Goal: Task Accomplishment & Management: Use online tool/utility

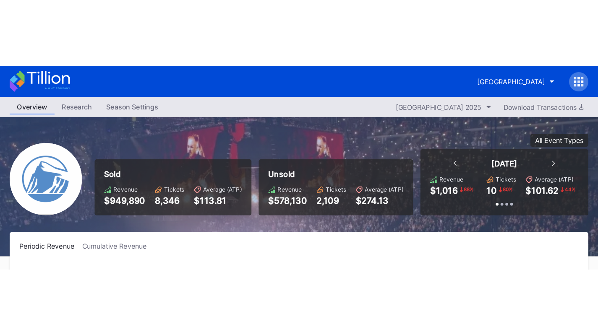
scroll to position [899, 0]
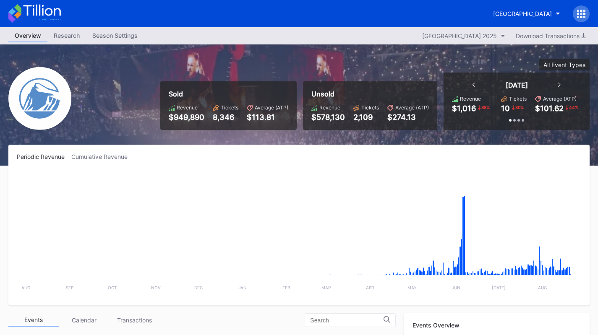
scroll to position [114, 0]
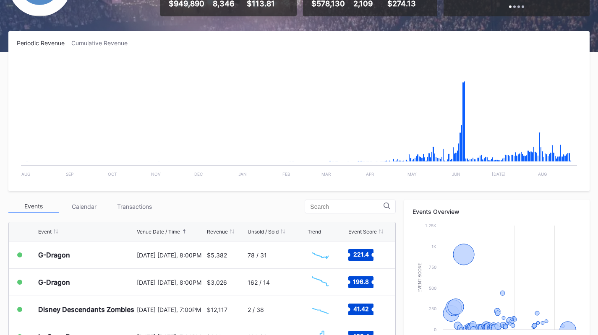
click at [138, 209] on div "Transactions" at bounding box center [134, 206] width 50 height 13
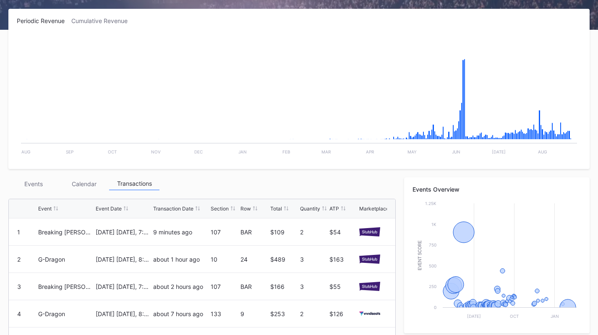
scroll to position [0, 0]
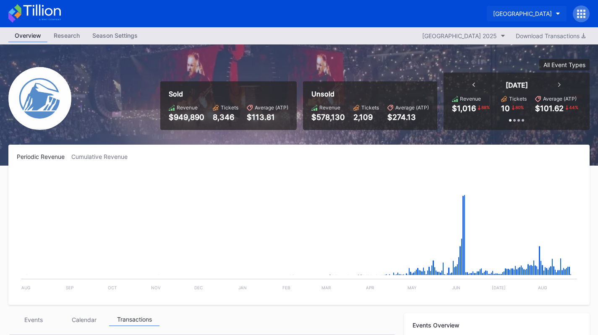
click at [514, 18] on button "[GEOGRAPHIC_DATA]" at bounding box center [526, 14] width 80 height 16
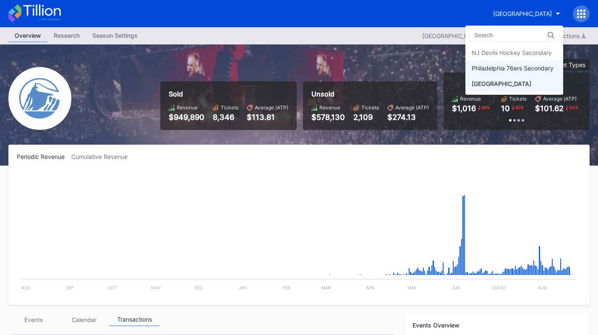
click at [515, 67] on div "Philadelphia 76ers Secondary" at bounding box center [512, 68] width 82 height 7
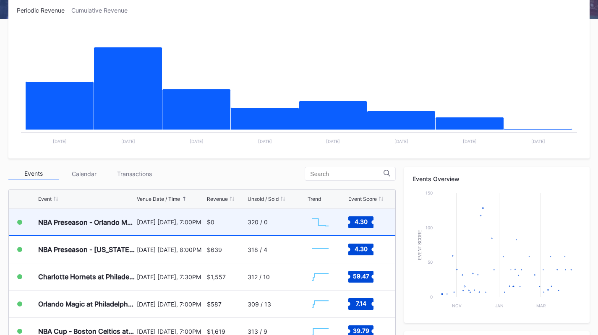
scroll to position [145, 0]
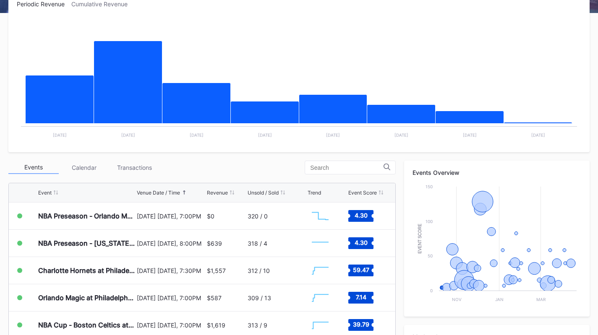
click at [138, 174] on div "Transactions" at bounding box center [134, 167] width 50 height 13
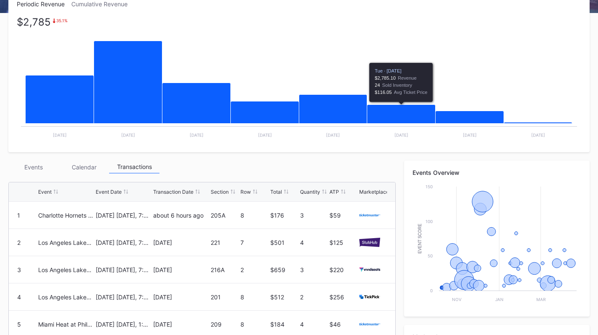
scroll to position [0, 0]
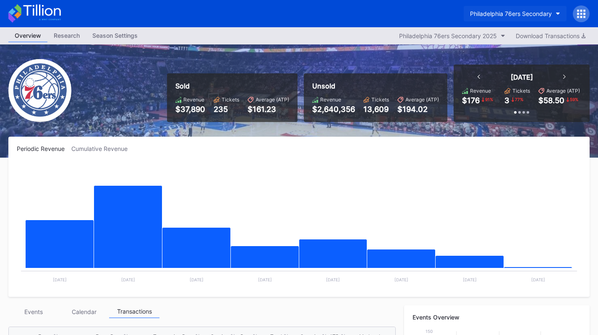
click at [500, 16] on div "Philadelphia 76ers Secondary" at bounding box center [511, 13] width 82 height 7
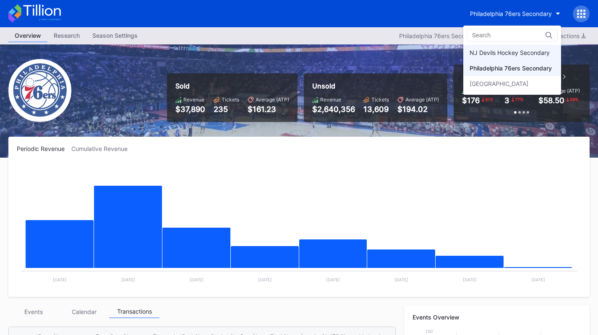
click at [500, 51] on div "NJ Devils Hockey Secondary" at bounding box center [509, 52] width 80 height 7
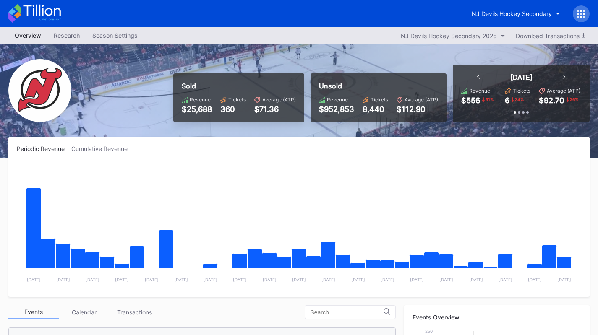
scroll to position [160, 0]
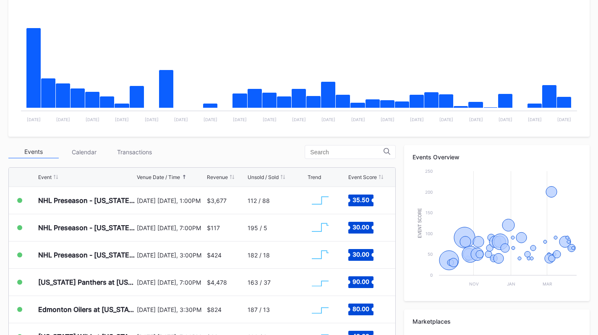
click at [143, 151] on div "Transactions" at bounding box center [134, 152] width 50 height 13
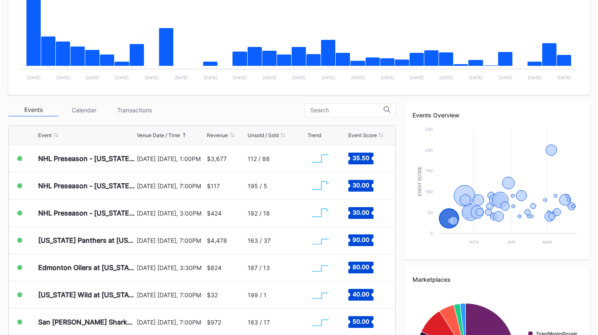
scroll to position [216, 0]
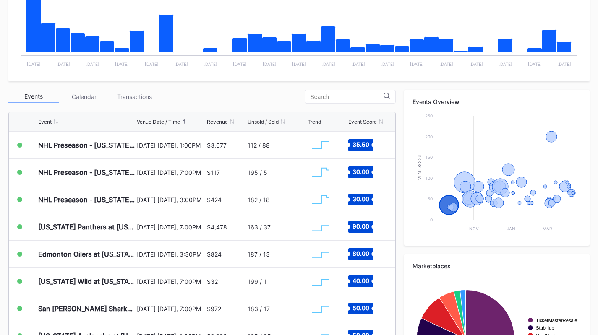
click at [149, 101] on div "Transactions" at bounding box center [134, 96] width 50 height 13
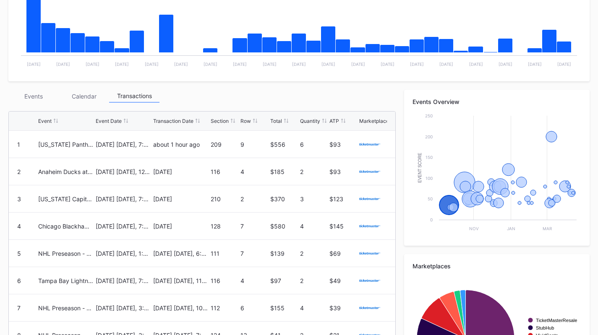
scroll to position [0, 0]
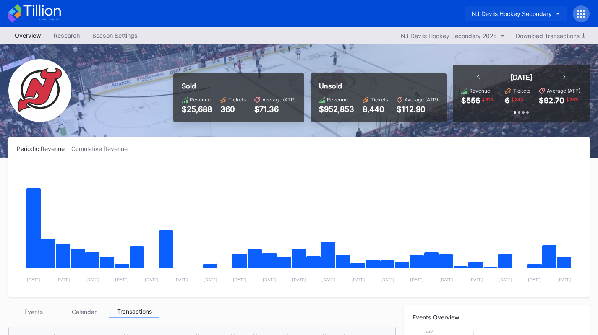
click at [523, 11] on div "NJ Devils Hockey Secondary" at bounding box center [511, 13] width 80 height 7
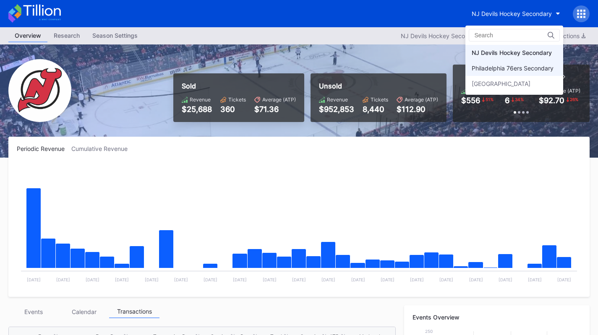
click at [517, 71] on div "Philadelphia 76ers Secondary" at bounding box center [512, 68] width 82 height 7
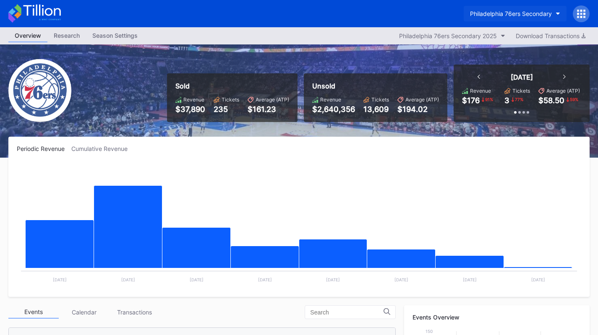
click at [524, 13] on div "Philadelphia 76ers Secondary" at bounding box center [511, 13] width 82 height 7
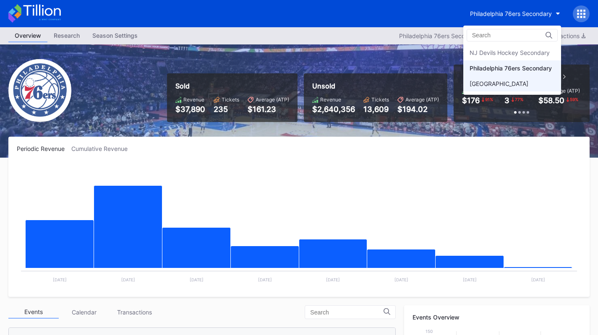
click at [525, 82] on div "[GEOGRAPHIC_DATA]" at bounding box center [498, 83] width 59 height 7
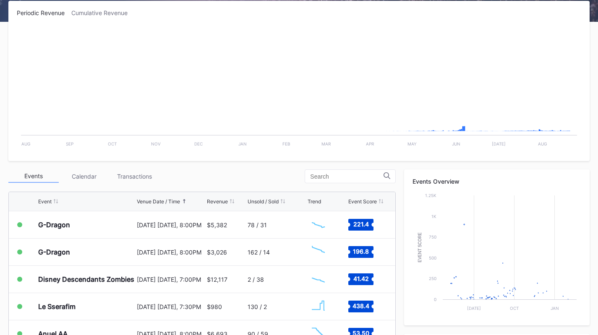
scroll to position [148, 0]
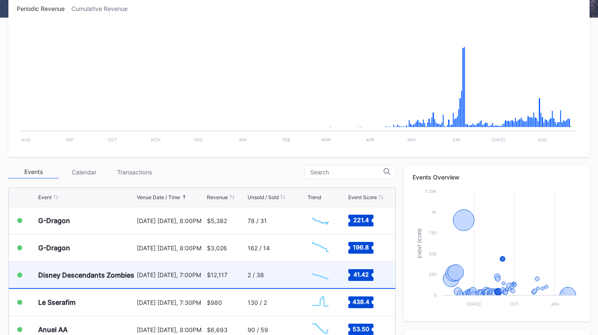
click at [152, 282] on div "[DATE] [DATE], 7:00PM" at bounding box center [171, 275] width 68 height 26
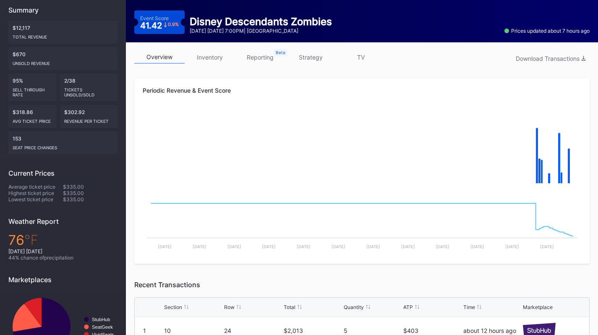
scroll to position [82, 0]
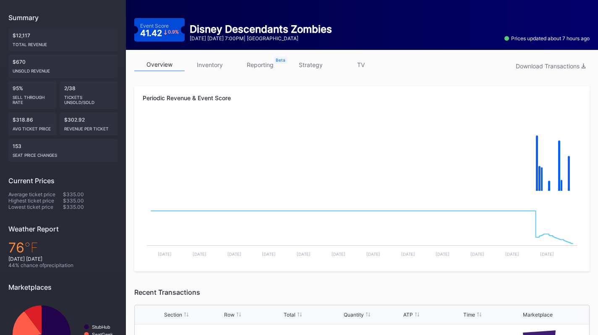
click at [212, 65] on link "inventory" at bounding box center [210, 64] width 50 height 13
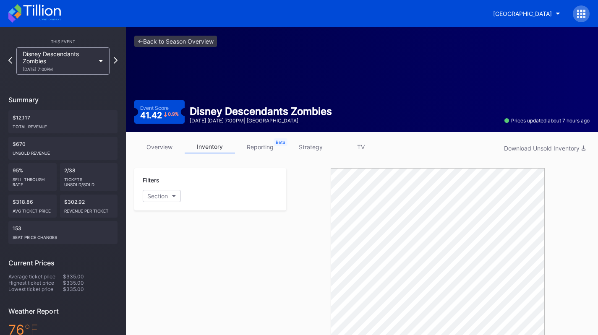
scroll to position [123, 0]
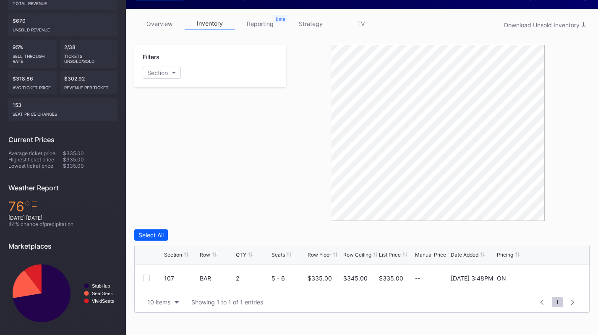
click at [159, 21] on link "overview" at bounding box center [159, 23] width 50 height 13
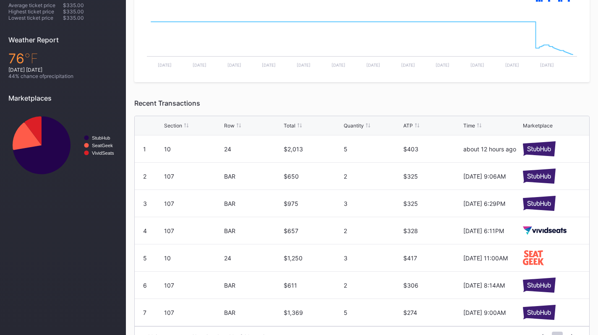
scroll to position [127, 0]
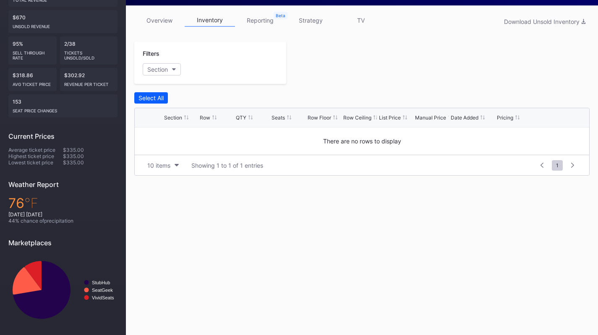
scroll to position [123, 0]
